Goal: Transaction & Acquisition: Purchase product/service

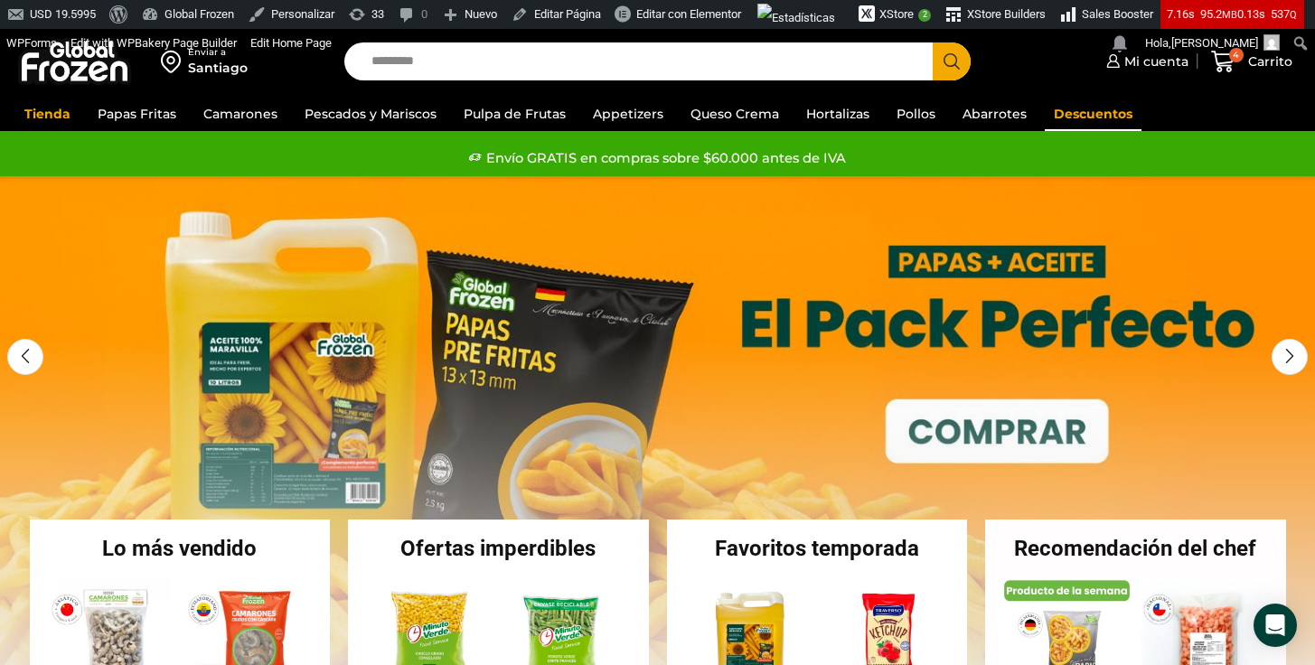
click at [1065, 116] on link "Descuentos" at bounding box center [1093, 114] width 97 height 34
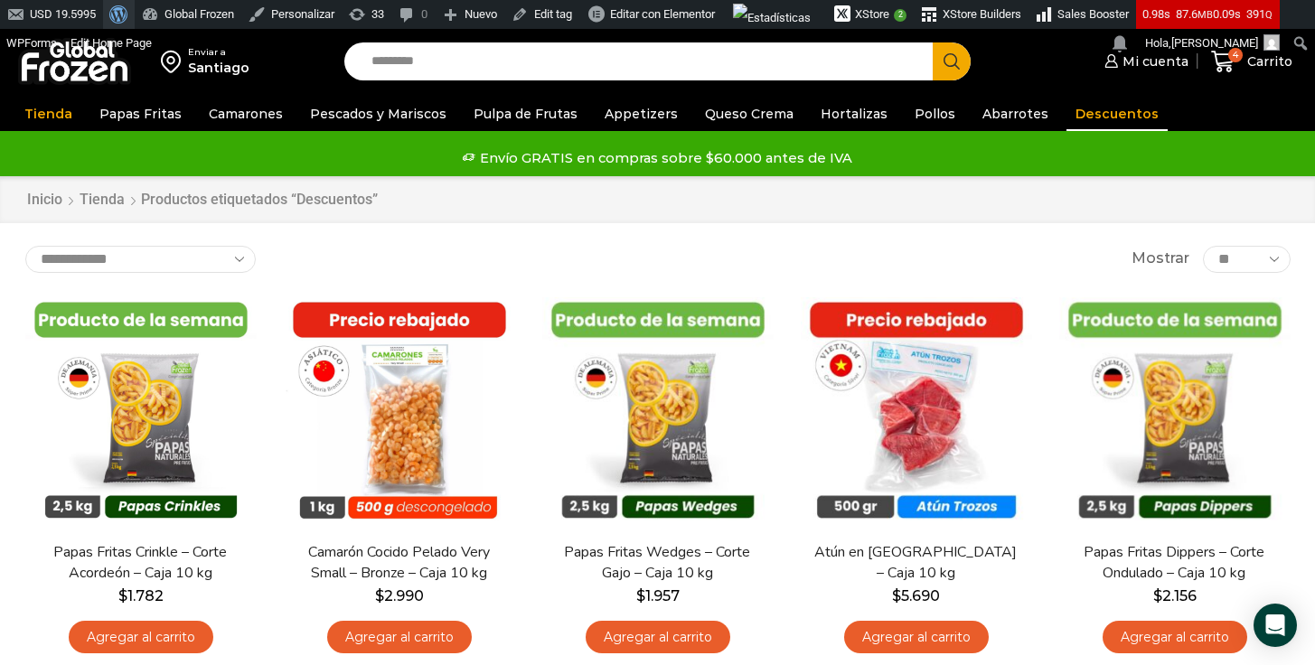
click at [123, 9] on span "Barra de herramientas" at bounding box center [116, 12] width 14 height 25
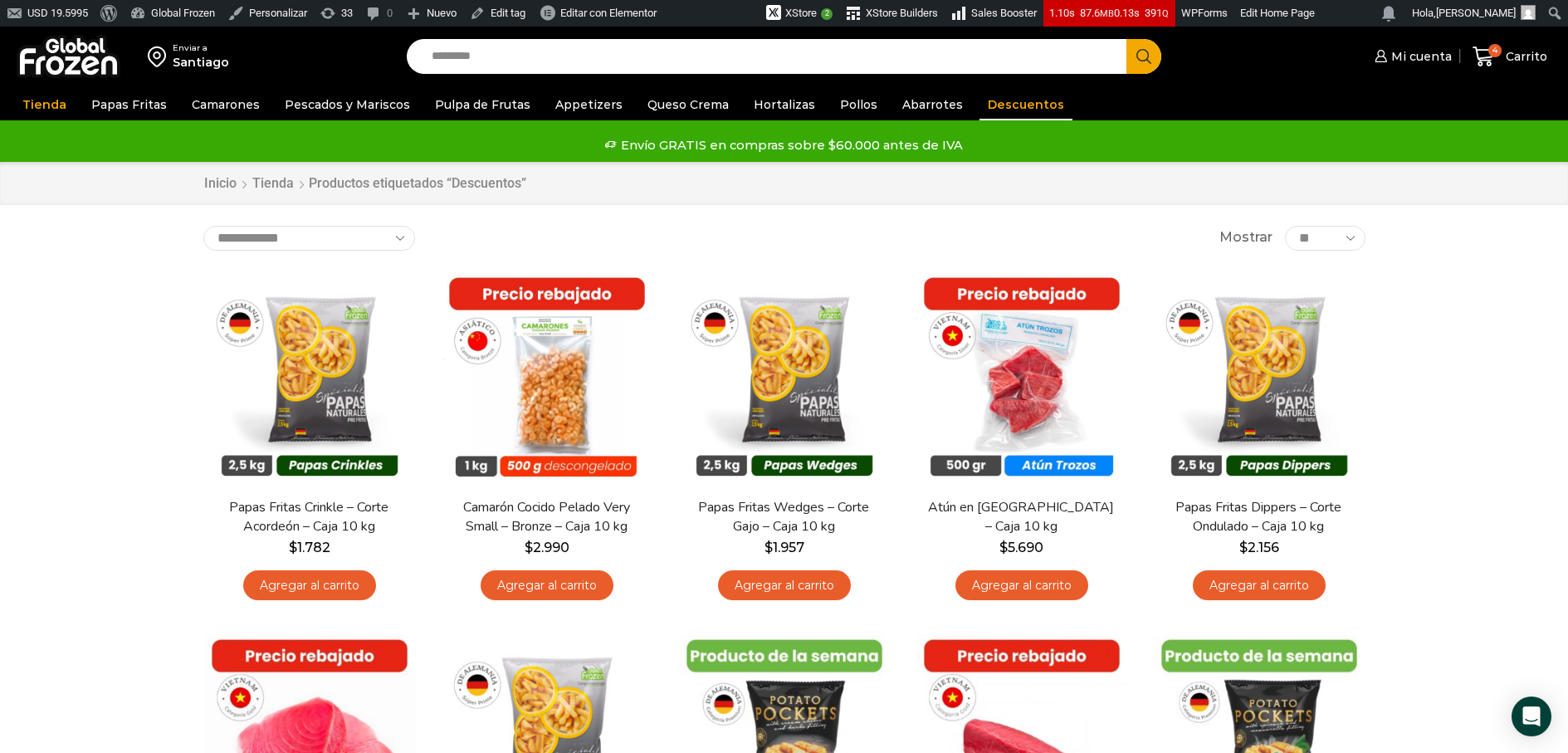
click at [588, 69] on input "Search input" at bounding box center [771, 56] width 695 height 35
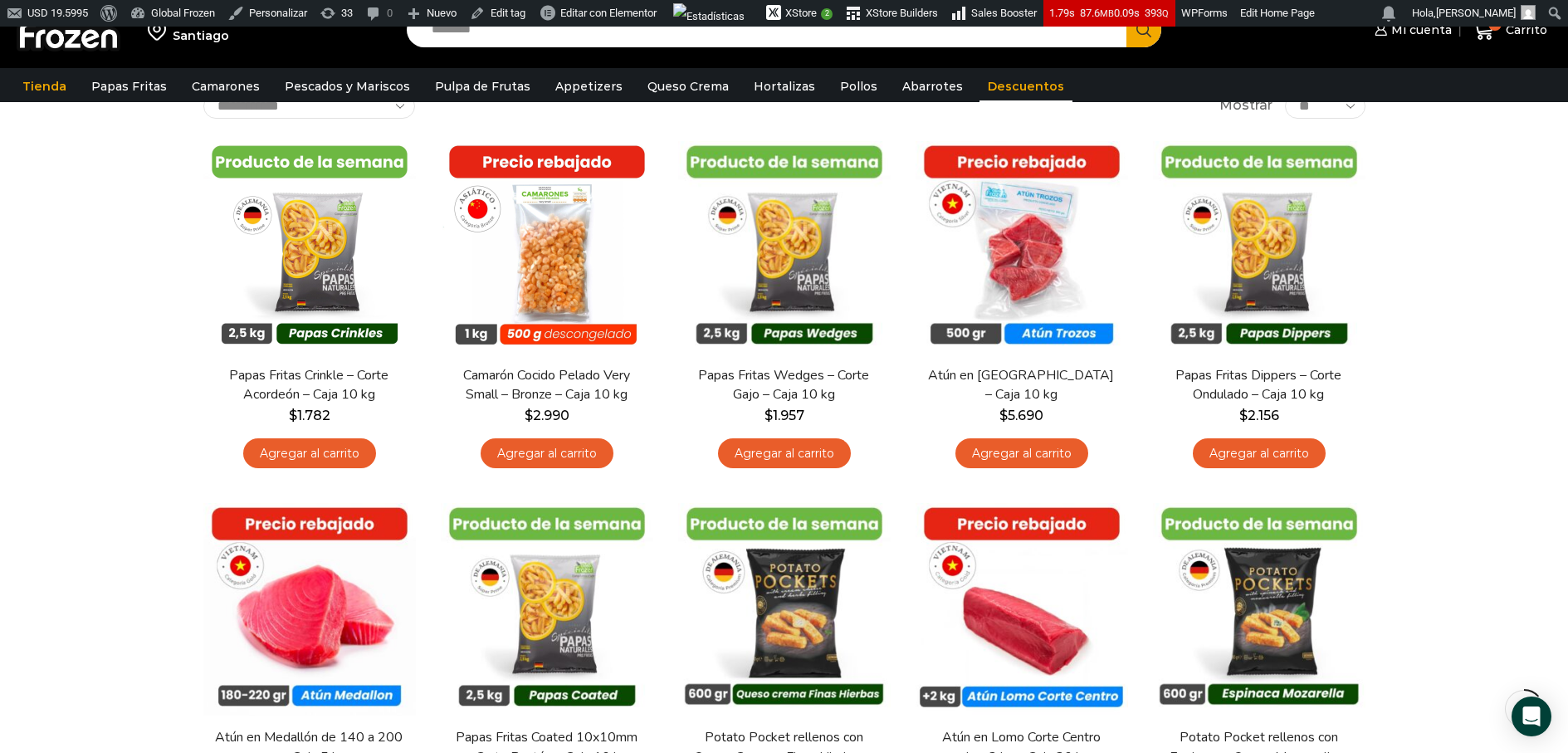
scroll to position [180, 0]
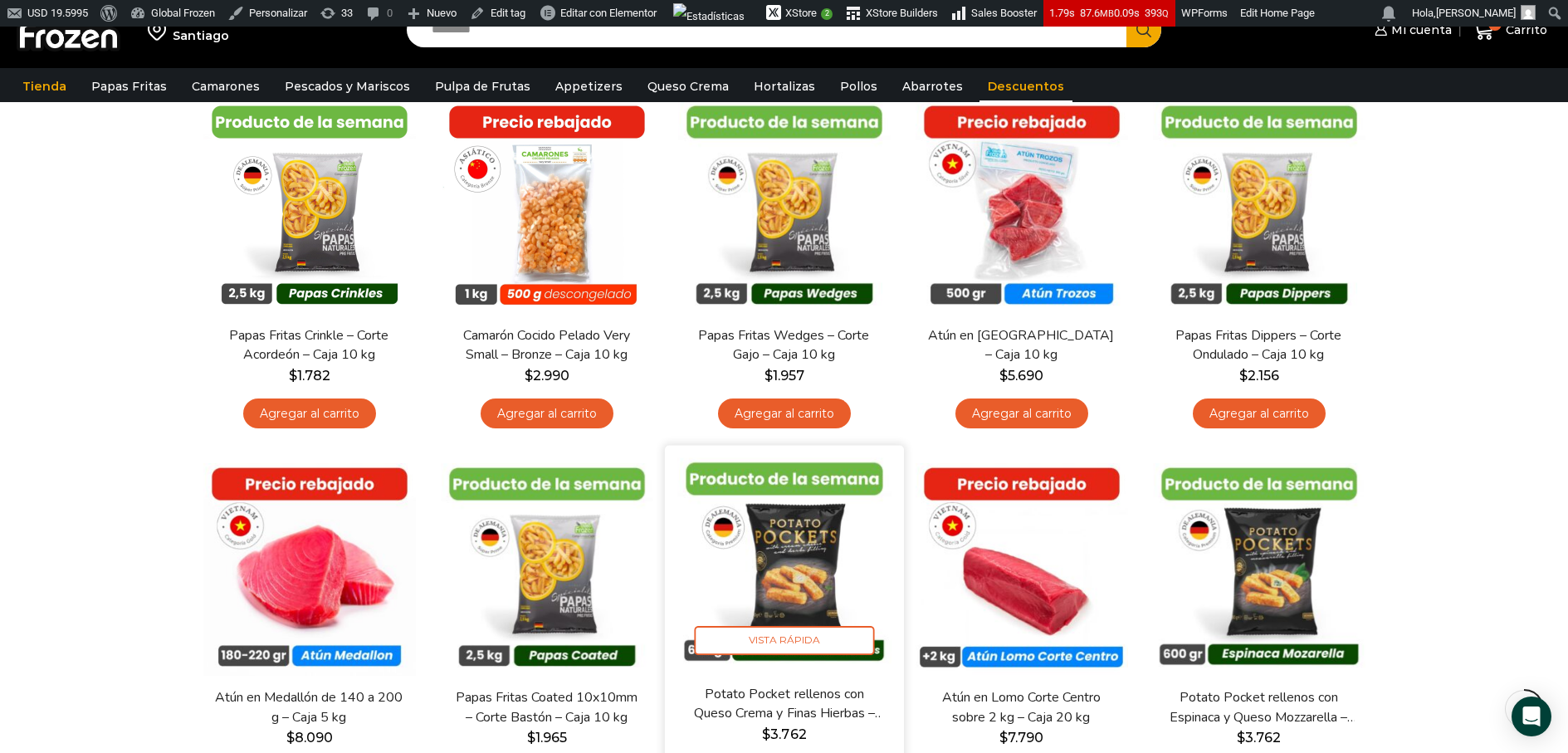
click at [803, 568] on img at bounding box center [784, 565] width 214 height 214
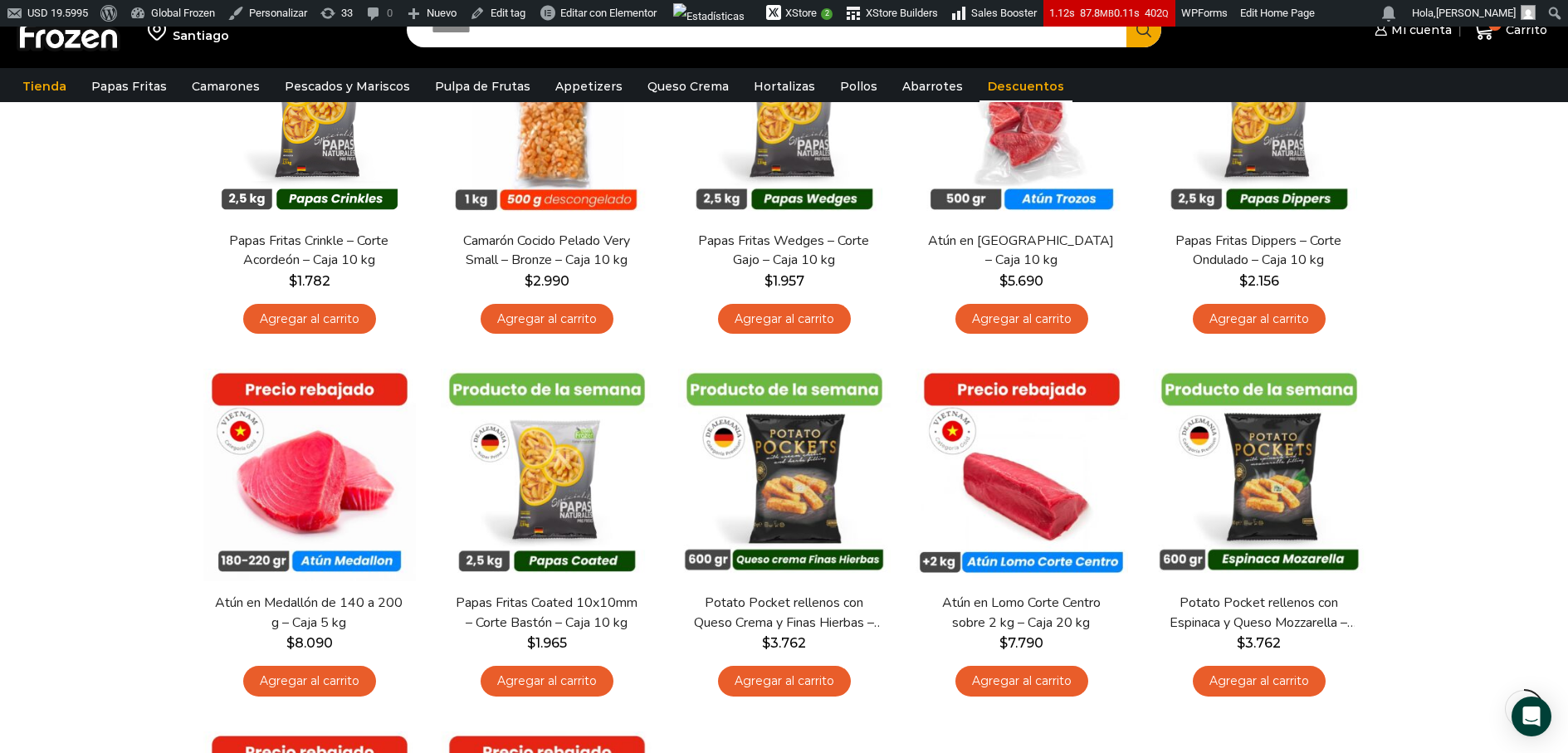
scroll to position [279, 0]
